Goal: Task Accomplishment & Management: Manage account settings

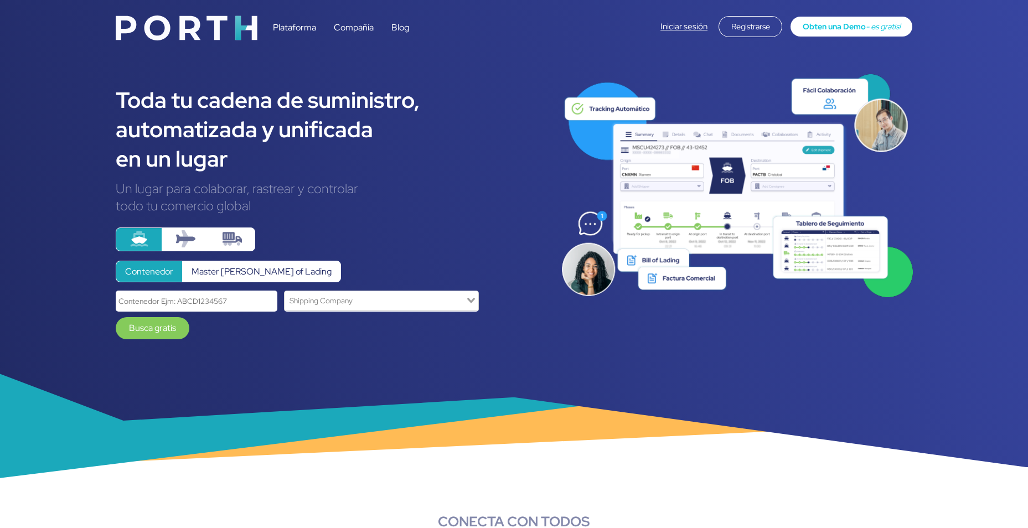
click at [683, 24] on link "Iniciar sesión" at bounding box center [684, 26] width 47 height 11
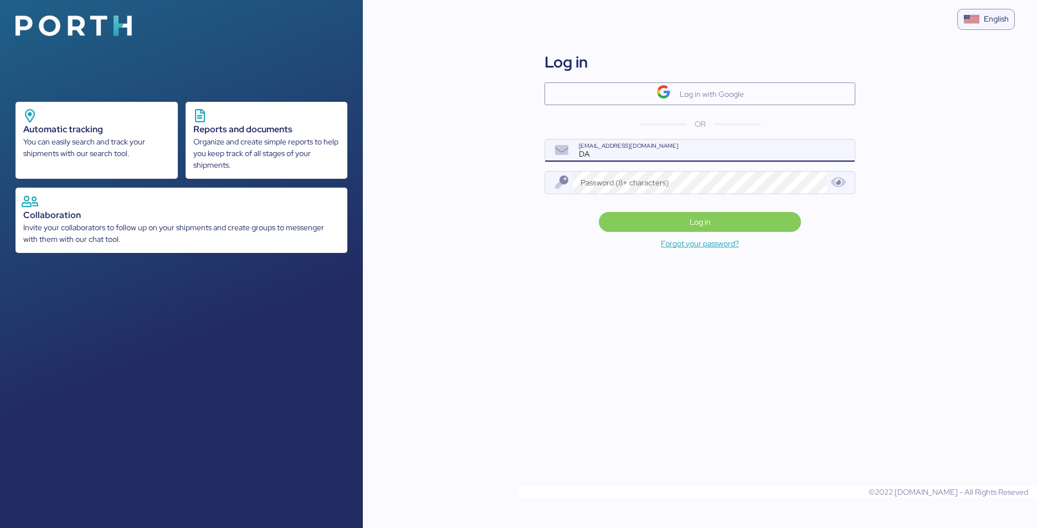
type input "D"
type input "[PERSON_NAME][EMAIL_ADDRESS][PERSON_NAME][DOMAIN_NAME]"
